Goal: Find contact information: Obtain details needed to contact an individual or organization

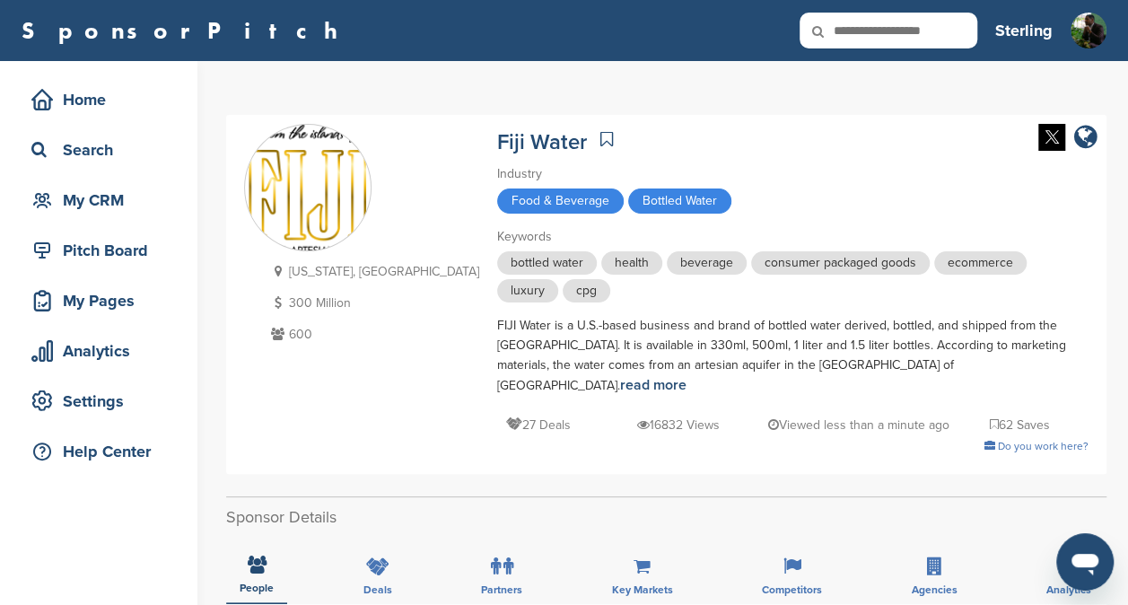
click at [918, 34] on input "text" at bounding box center [889, 31] width 178 height 36
type input "*"
click at [883, 41] on input "text" at bounding box center [889, 31] width 178 height 36
type input "**********"
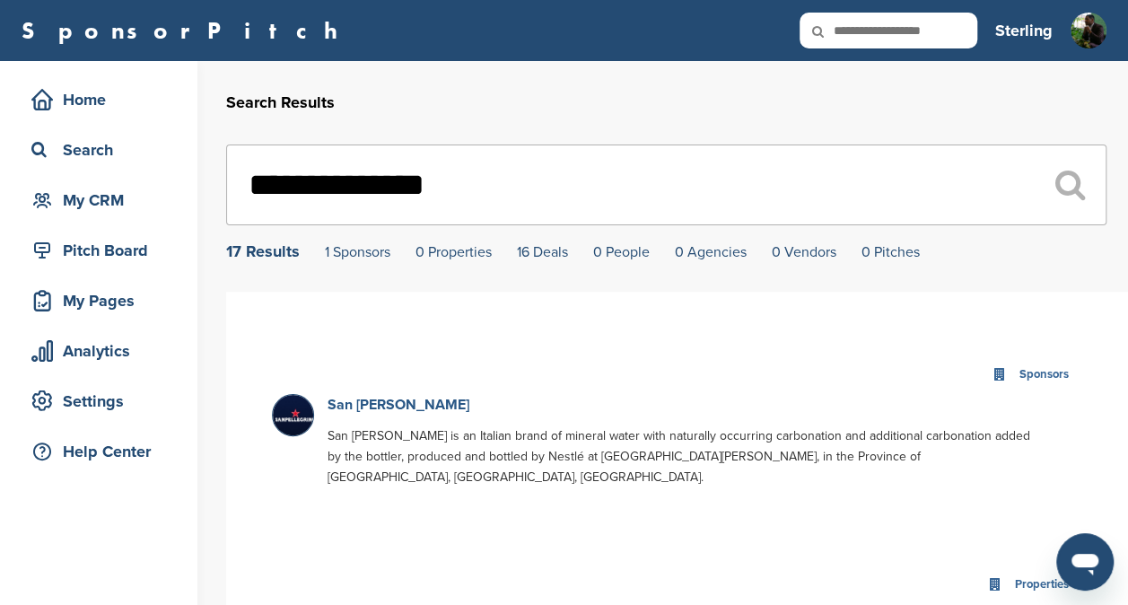
click at [394, 402] on link "San Pellegrino" at bounding box center [399, 405] width 142 height 18
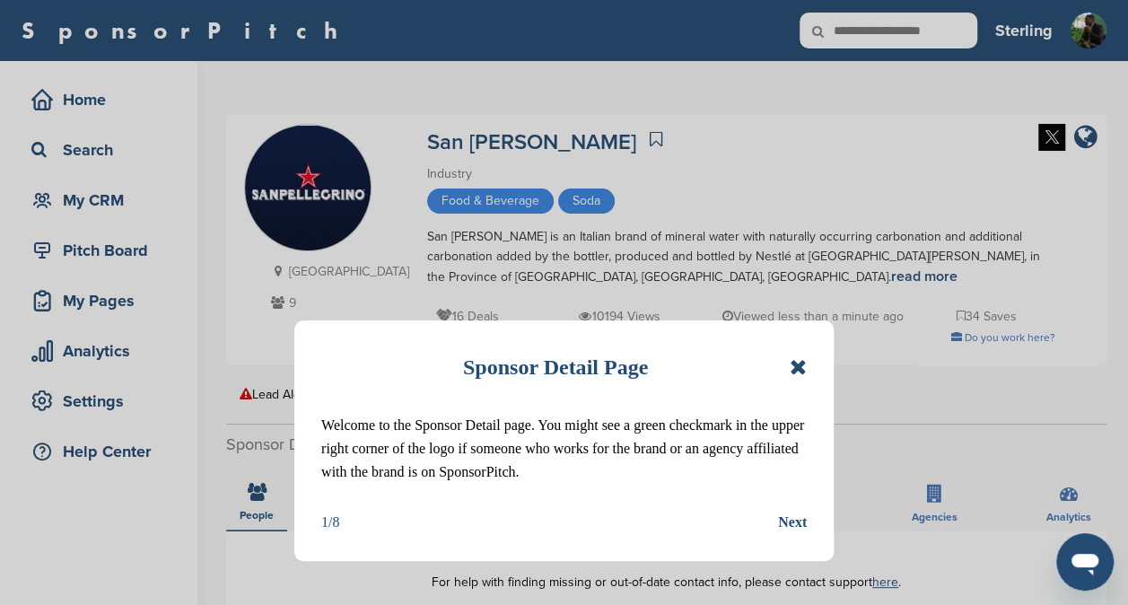
click at [797, 366] on icon at bounding box center [798, 367] width 17 height 22
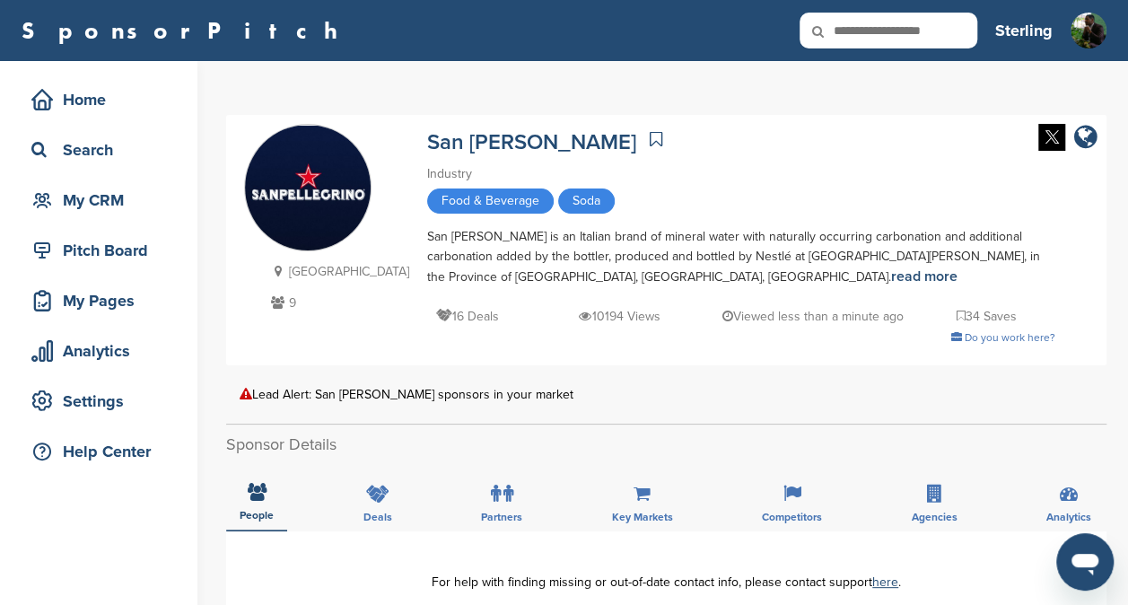
click at [887, 36] on input "text" at bounding box center [889, 31] width 178 height 36
type input "****"
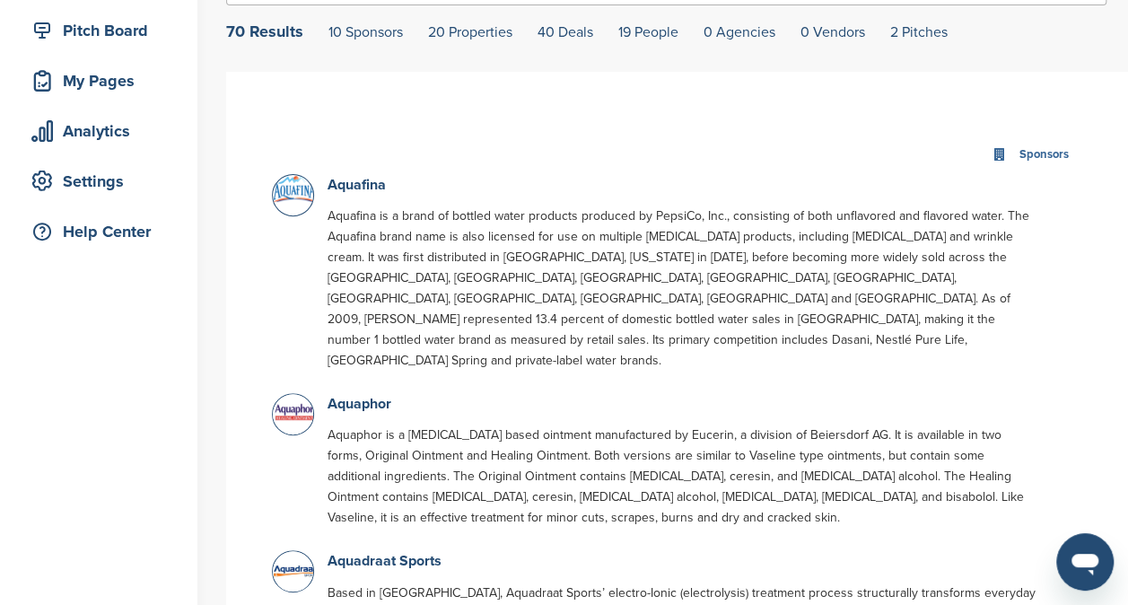
scroll to position [248, 0]
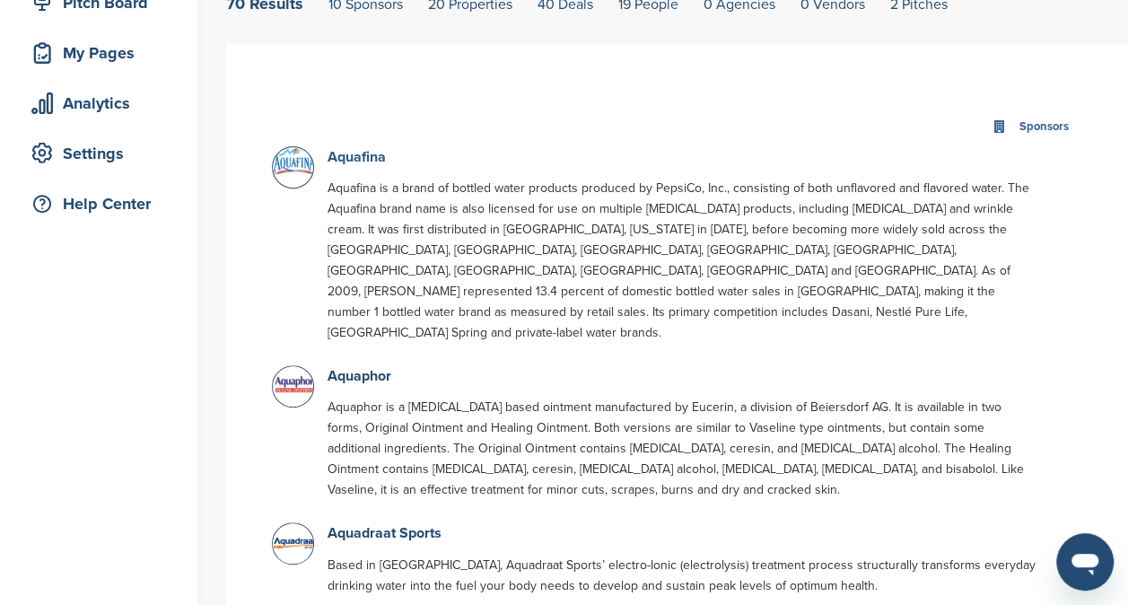
click at [364, 154] on link "Aquafina" at bounding box center [357, 157] width 58 height 18
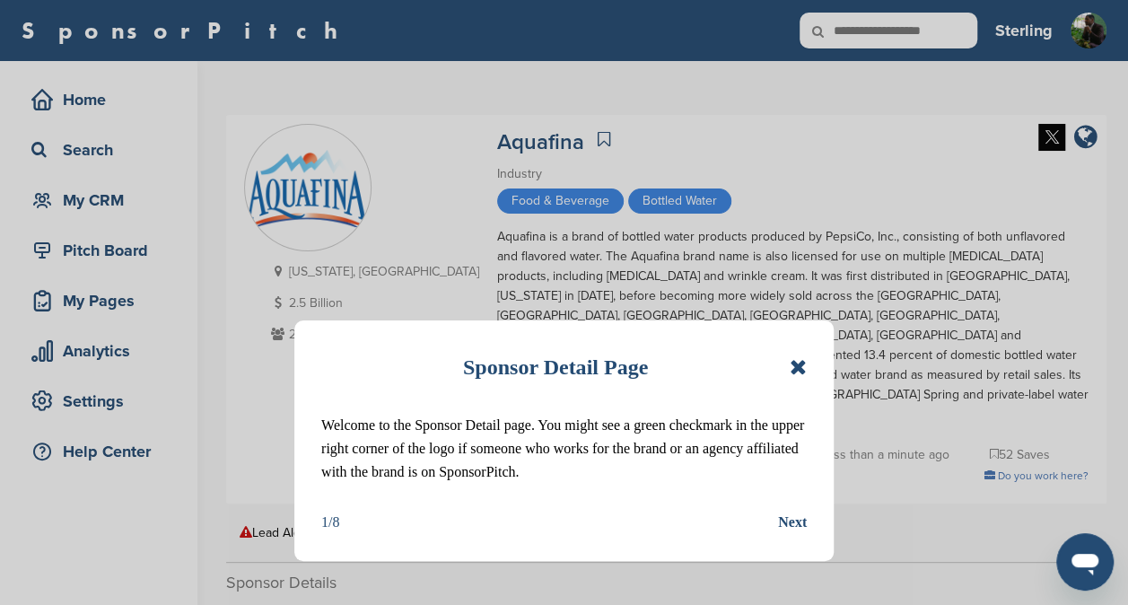
click at [795, 370] on icon at bounding box center [798, 367] width 17 height 22
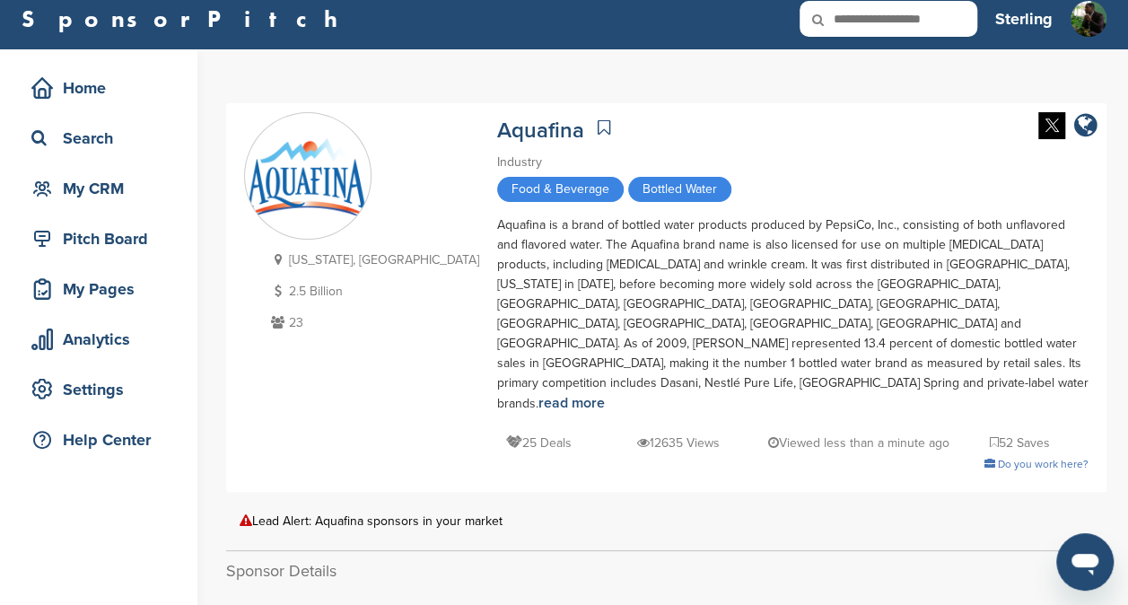
scroll to position [14, 0]
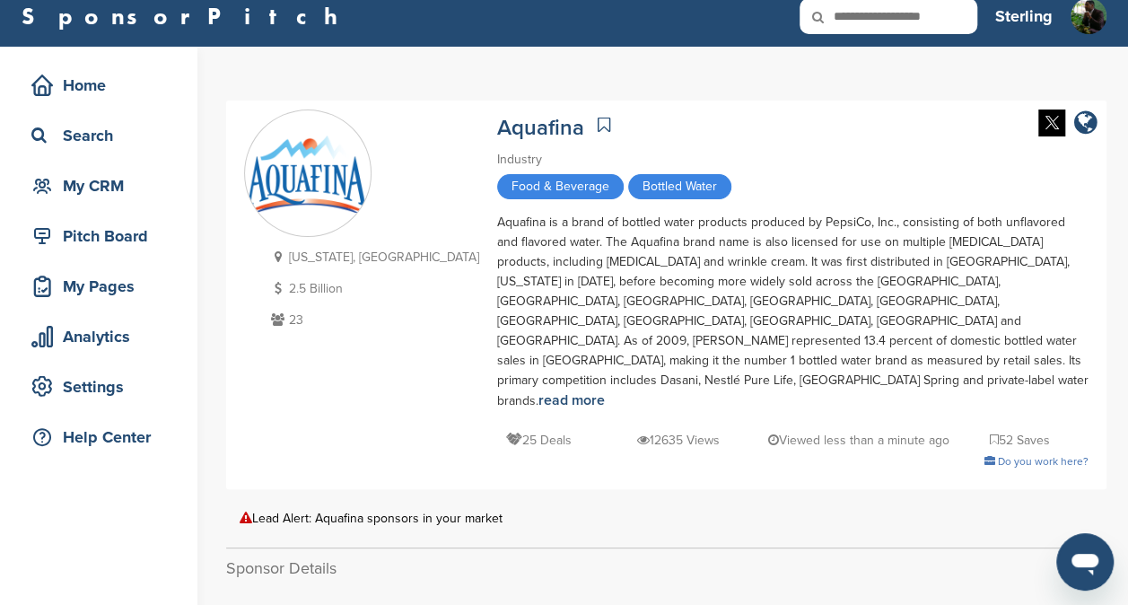
click at [890, 18] on input "text" at bounding box center [889, 16] width 178 height 36
type input "*****"
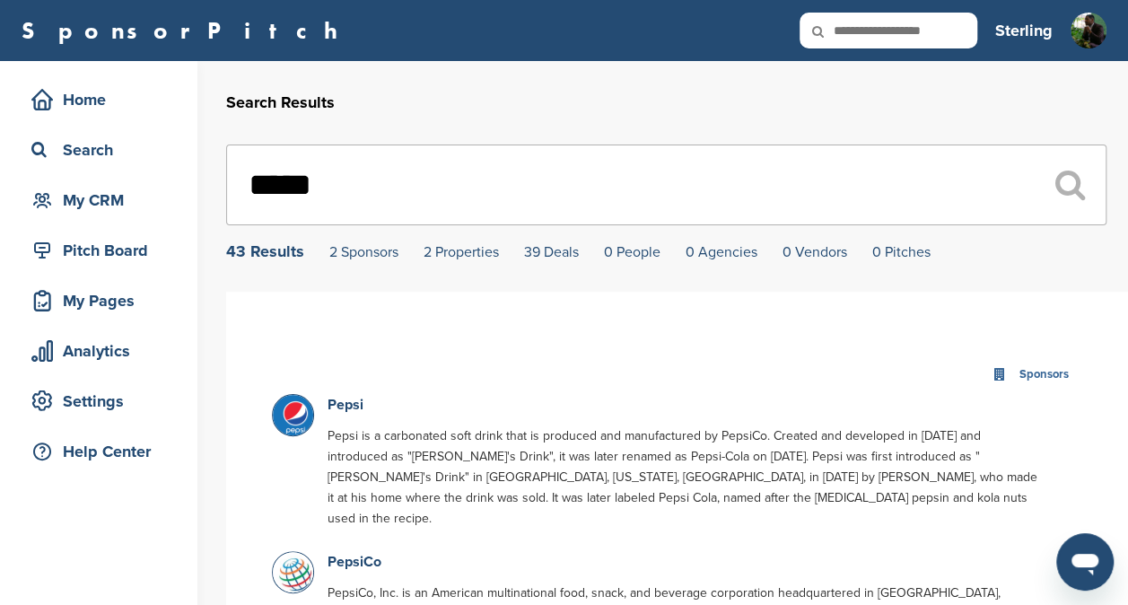
scroll to position [140, 0]
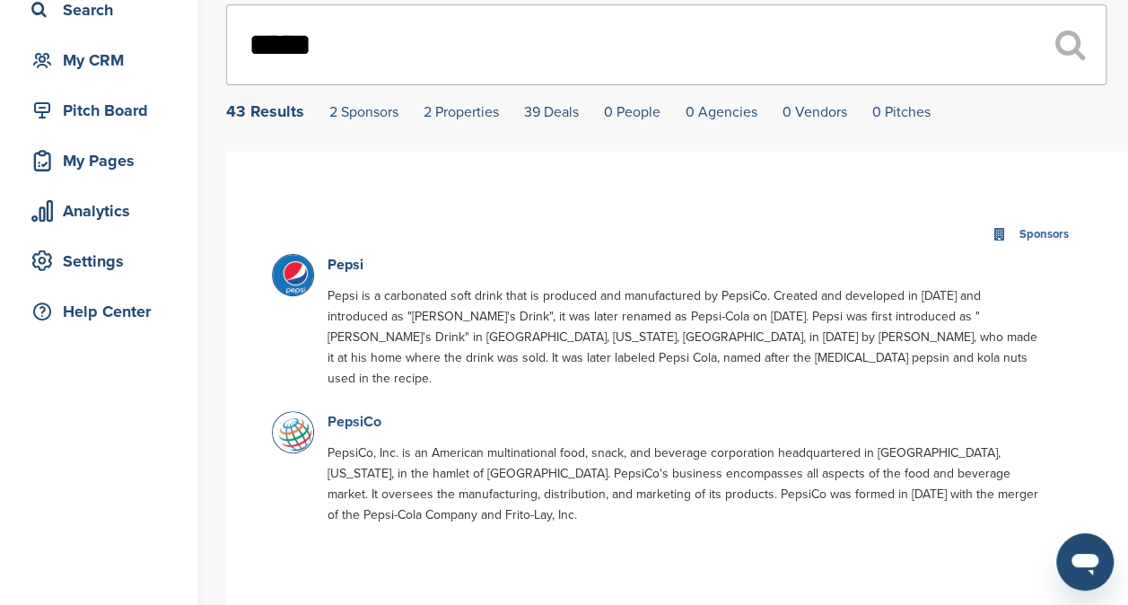
click at [349, 413] on link "PepsiCo" at bounding box center [355, 422] width 54 height 18
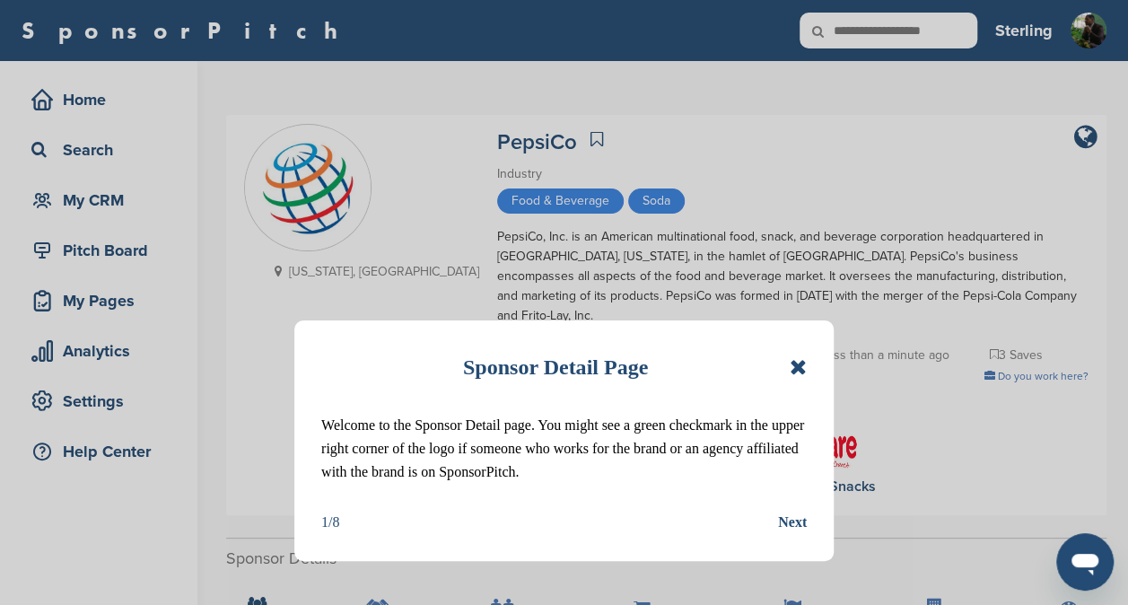
click at [791, 366] on icon at bounding box center [798, 367] width 17 height 22
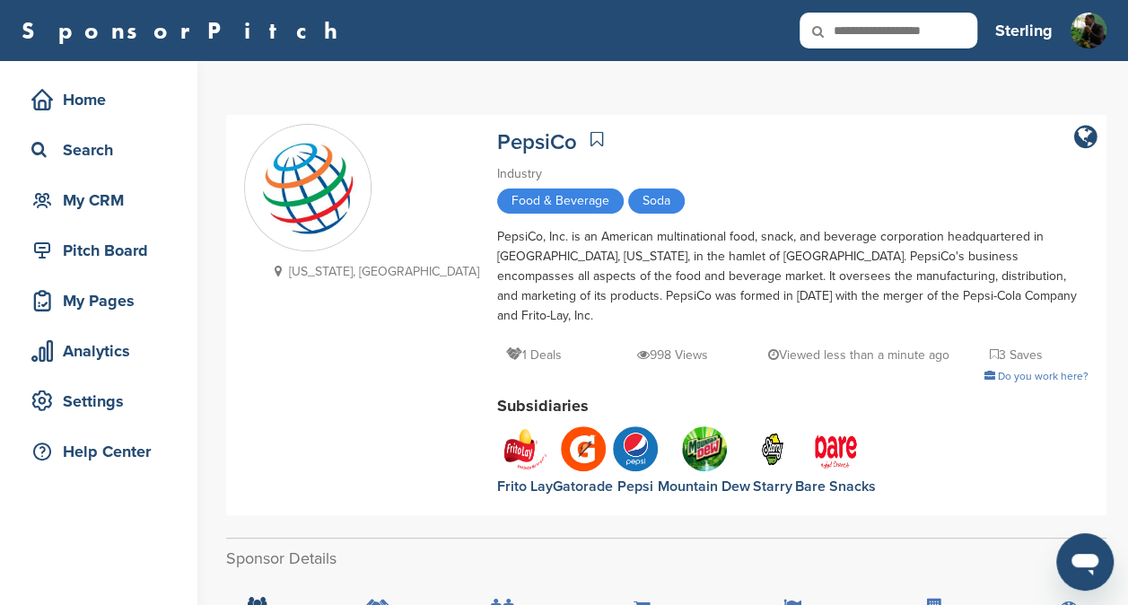
click at [894, 17] on input "text" at bounding box center [889, 31] width 178 height 36
type input "*****"
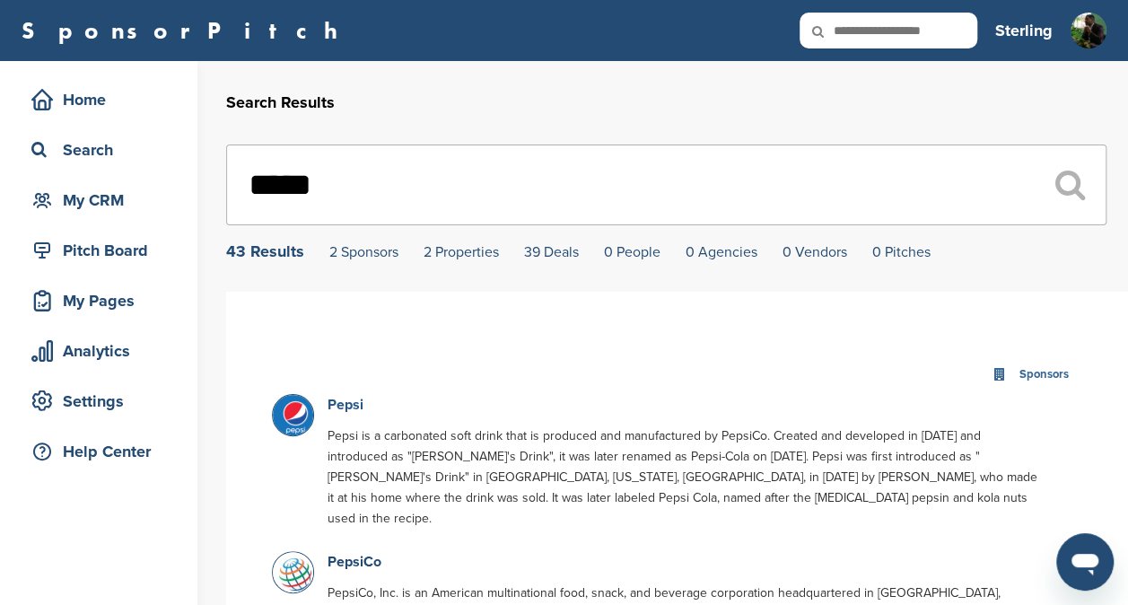
click at [345, 404] on link "Pepsi" at bounding box center [346, 405] width 36 height 18
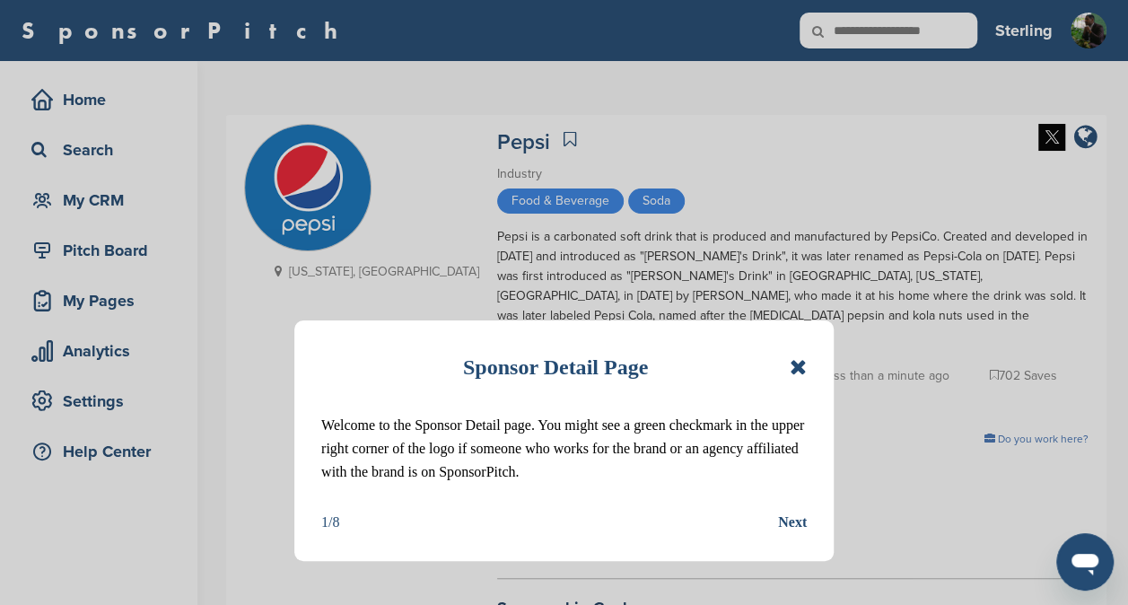
click at [788, 363] on div "Sponsor Detail Page" at bounding box center [564, 366] width 486 height 39
click at [795, 364] on icon at bounding box center [798, 367] width 17 height 22
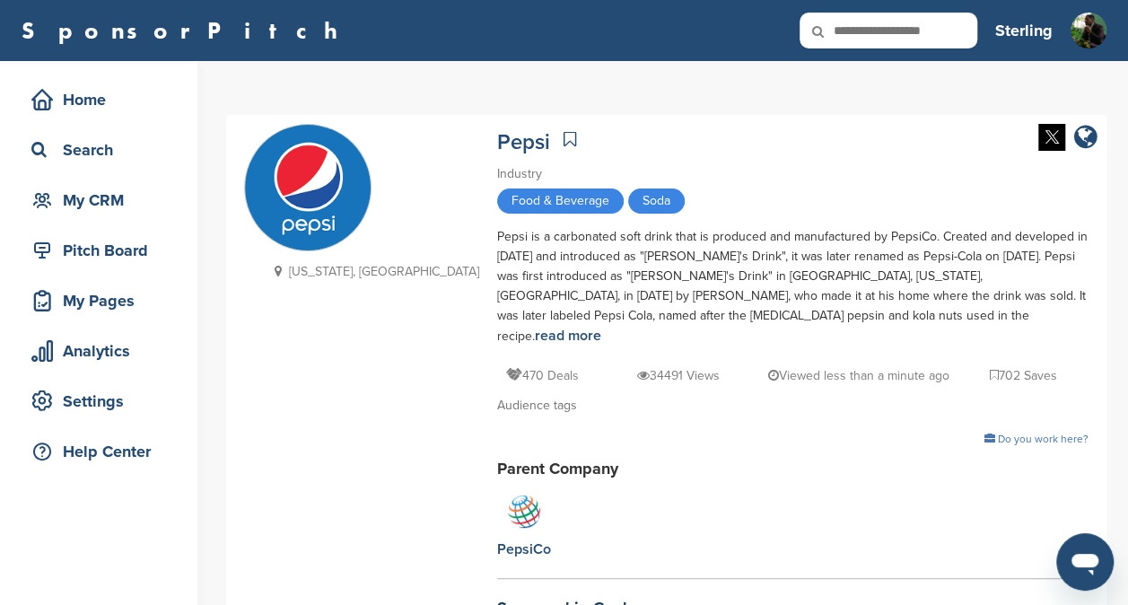
click at [856, 29] on icon at bounding box center [830, 32] width 61 height 38
click at [876, 31] on input "text" at bounding box center [889, 31] width 178 height 36
type input "****"
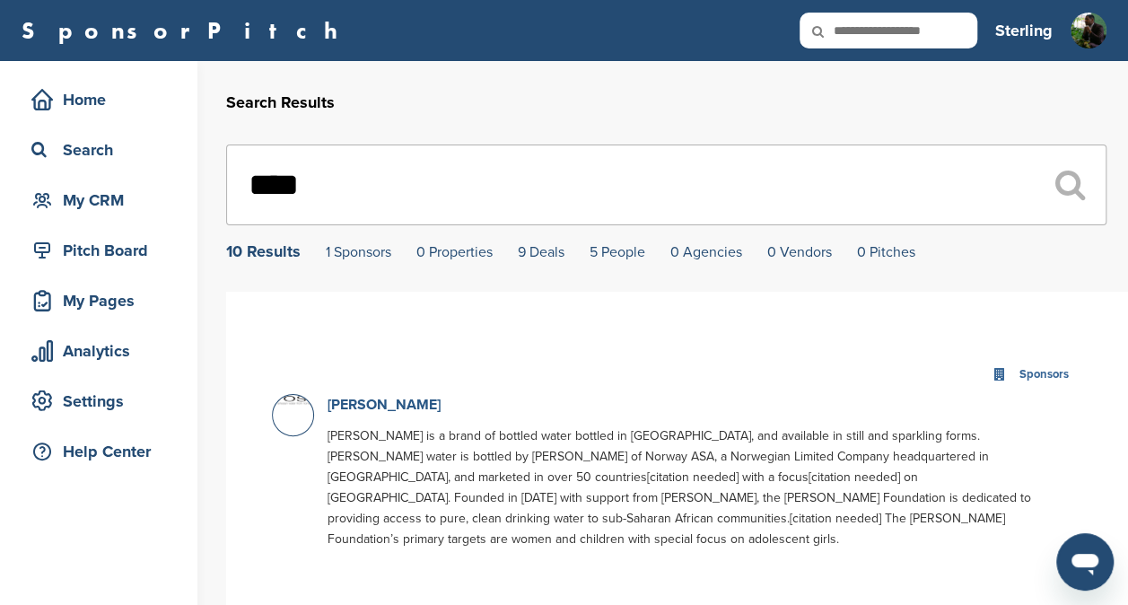
click at [337, 406] on link "[PERSON_NAME]" at bounding box center [384, 405] width 113 height 18
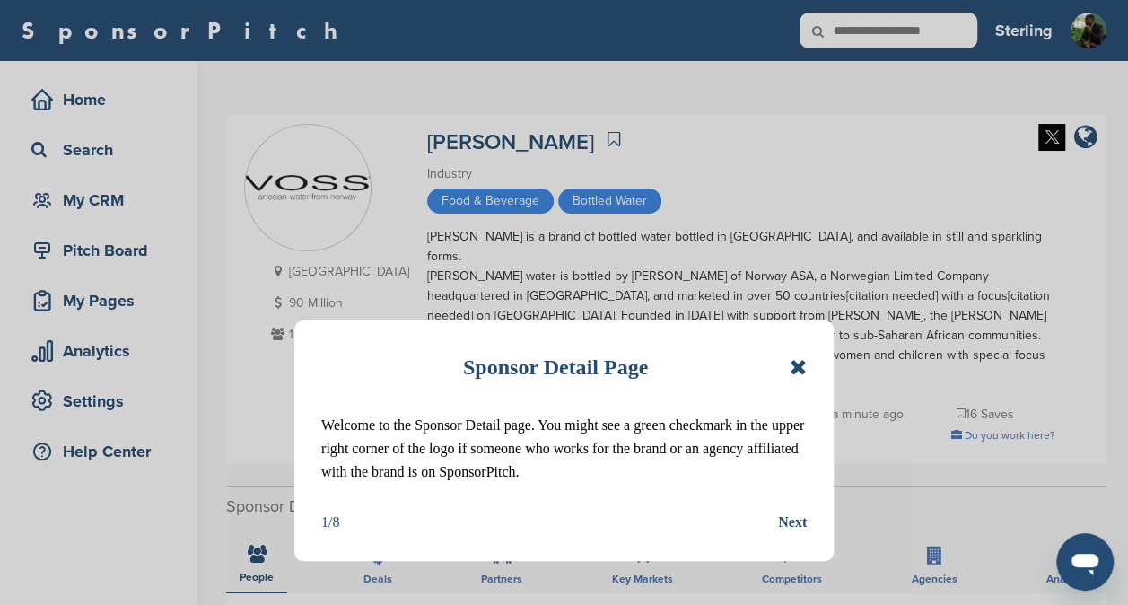
click at [797, 363] on icon at bounding box center [798, 367] width 17 height 22
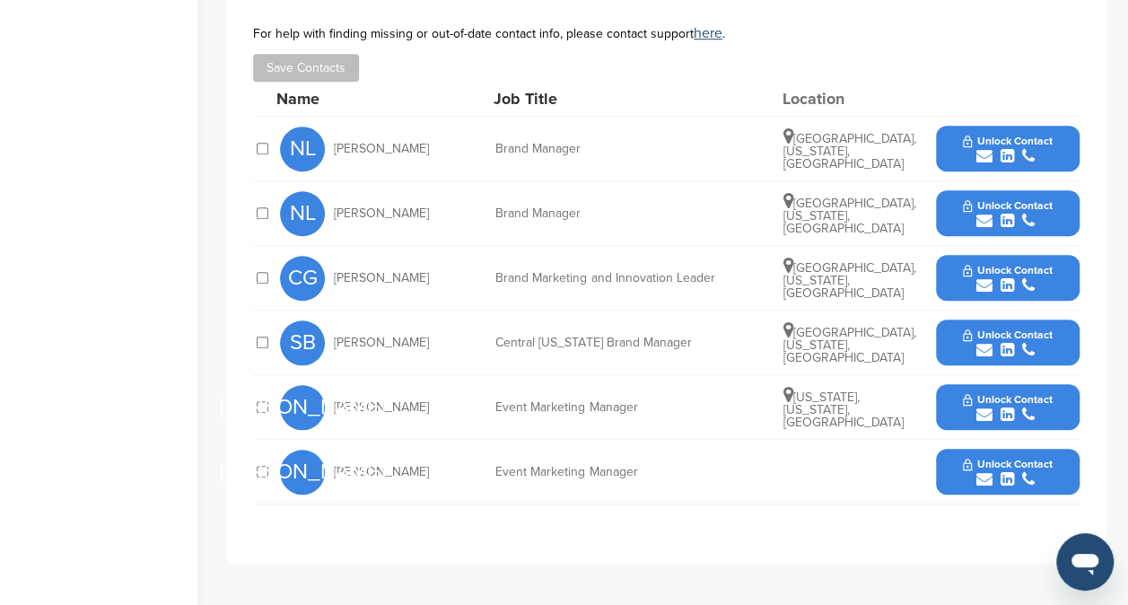
scroll to position [614, 0]
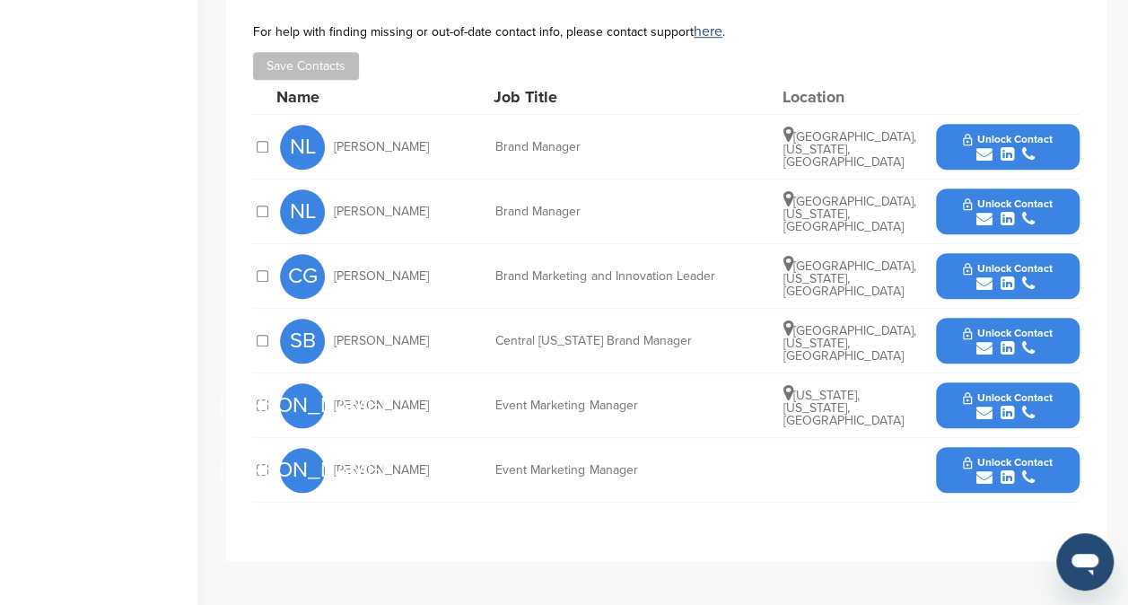
click at [1000, 262] on span "Unlock Contact" at bounding box center [1007, 268] width 89 height 13
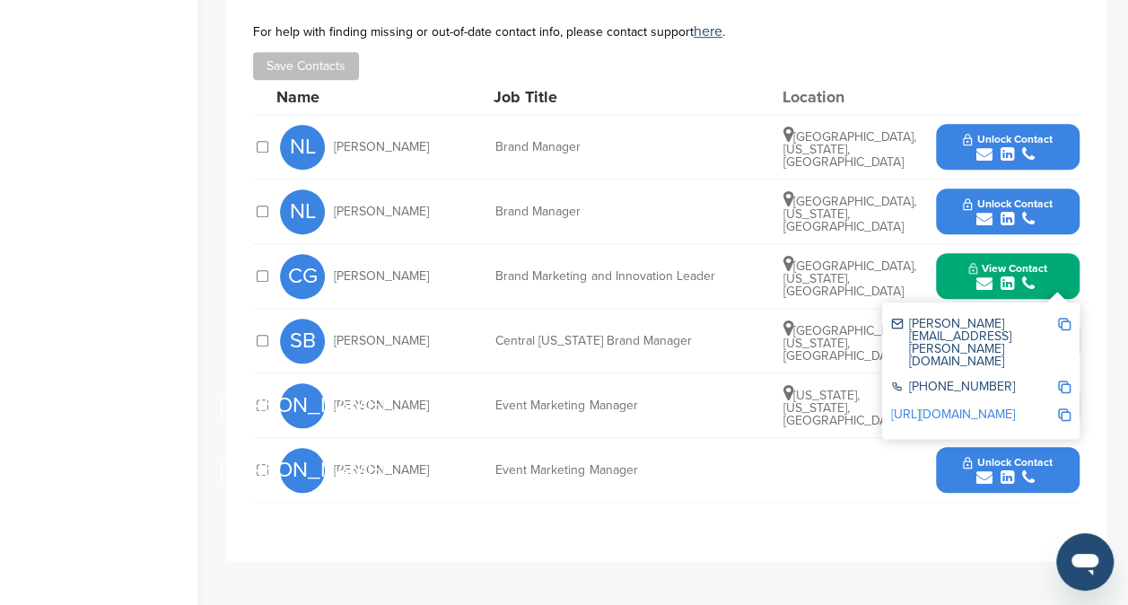
click at [1064, 318] on img at bounding box center [1064, 324] width 13 height 13
